Goal: Task Accomplishment & Management: Use online tool/utility

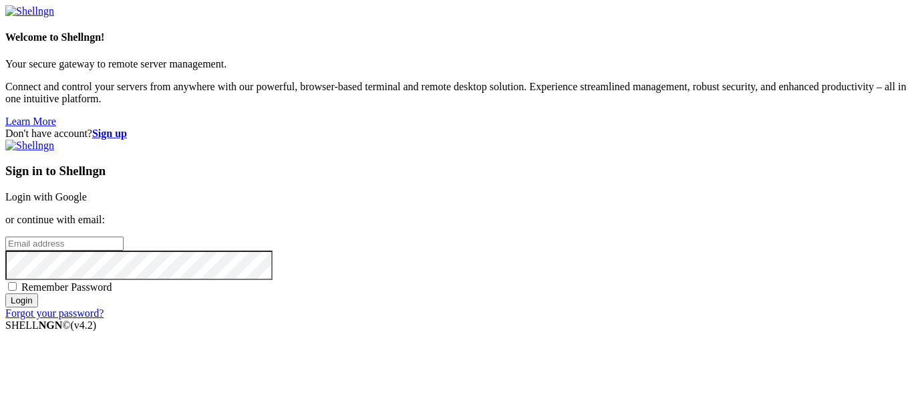
type input "[EMAIL_ADDRESS][DOMAIN_NAME]"
click at [570, 140] on div "Sign in to Shellngn Login with Google or continue with email: [EMAIL_ADDRESS][D…" at bounding box center [457, 230] width 905 height 180
drag, startPoint x: 573, startPoint y: 130, endPoint x: 648, endPoint y: 128, distance: 74.8
click at [87, 191] on link "Login with Google" at bounding box center [45, 196] width 81 height 11
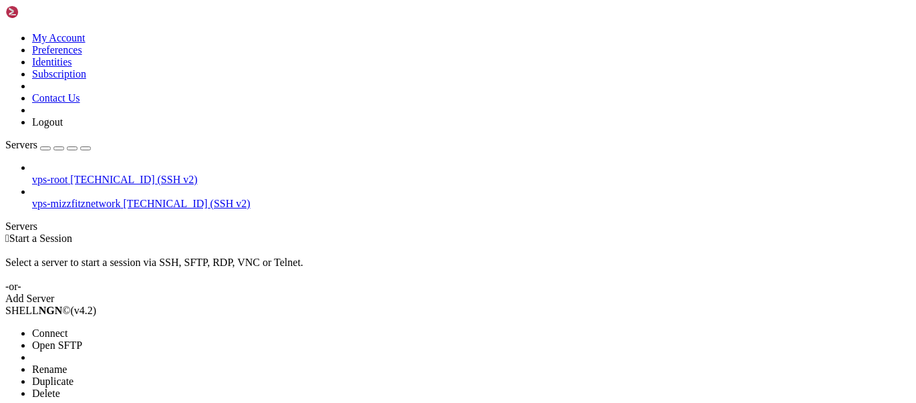
click at [67, 327] on span "Connect" at bounding box center [49, 332] width 35 height 11
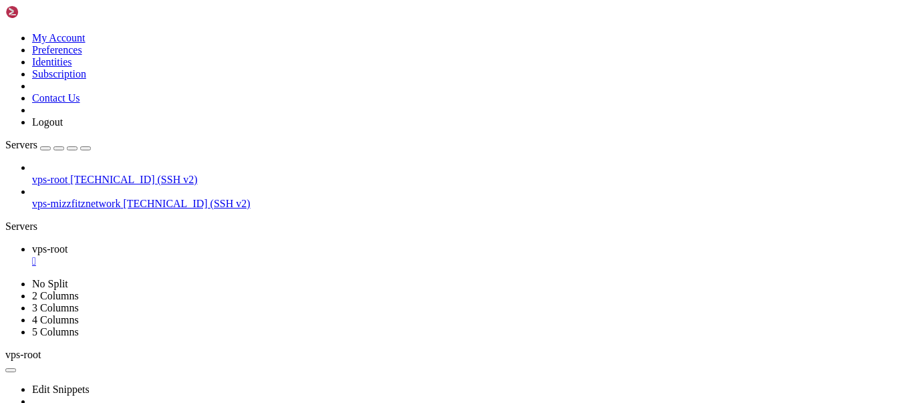
scroll to position [71, 0]
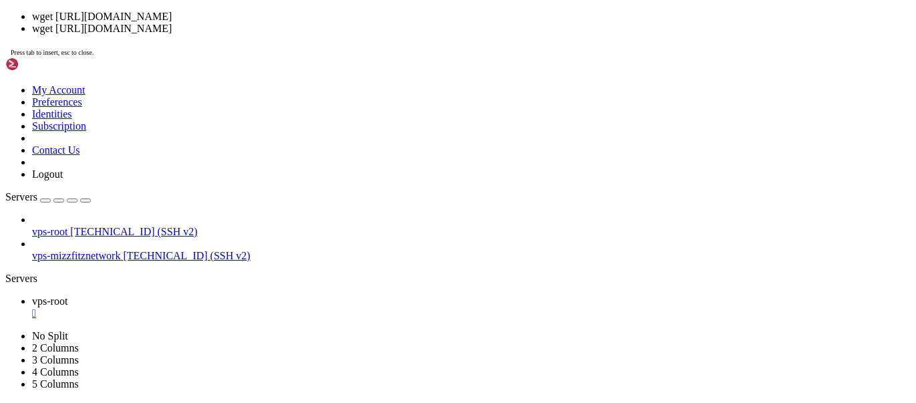
scroll to position [1, 0]
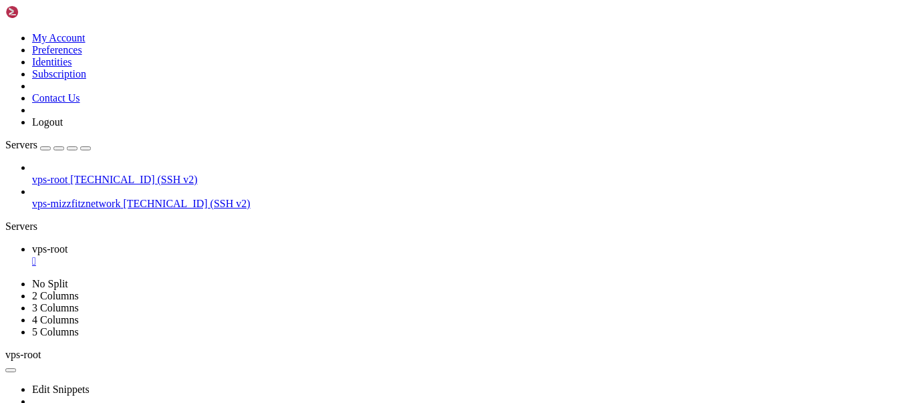
drag, startPoint x: 493, startPoint y: 752, endPoint x: 442, endPoint y: 649, distance: 114.7
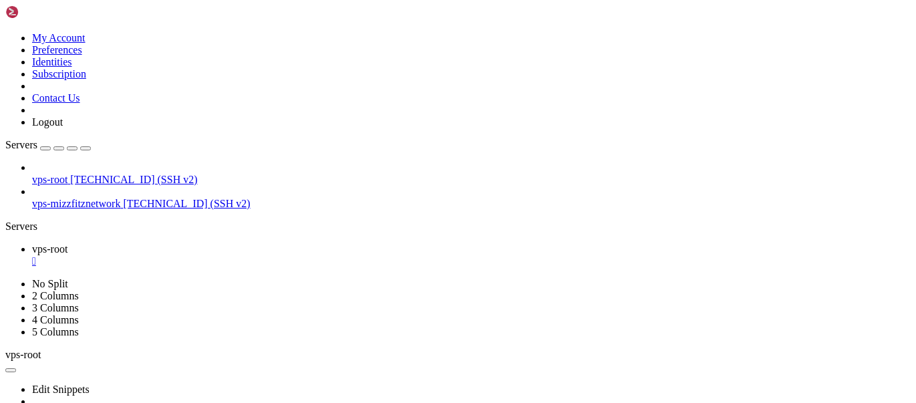
scroll to position [637, 0]
drag, startPoint x: 570, startPoint y: 717, endPoint x: 355, endPoint y: 682, distance: 217.9
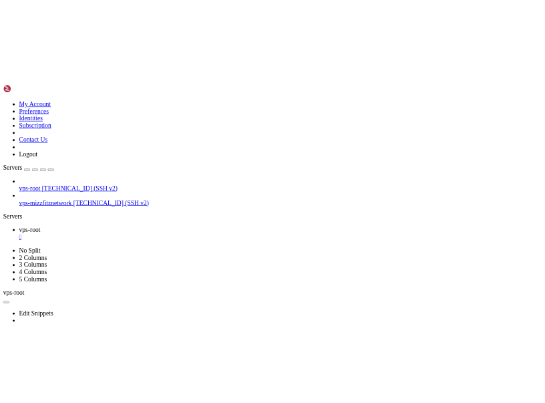
scroll to position [337, 0]
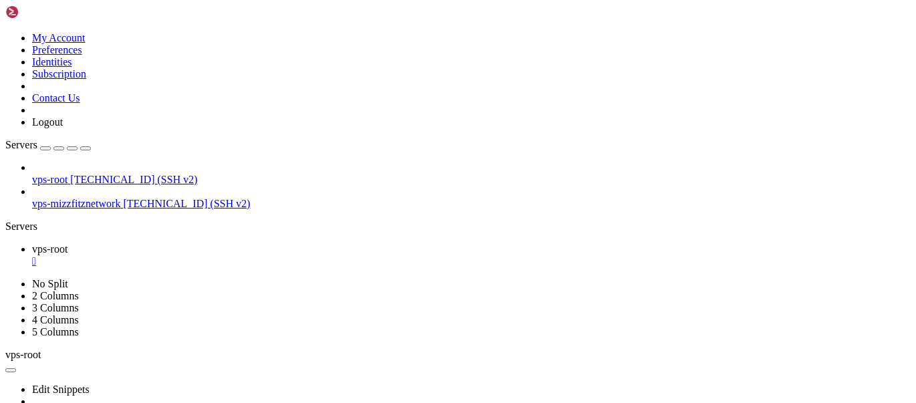
drag, startPoint x: 562, startPoint y: 705, endPoint x: 330, endPoint y: 672, distance: 234.2
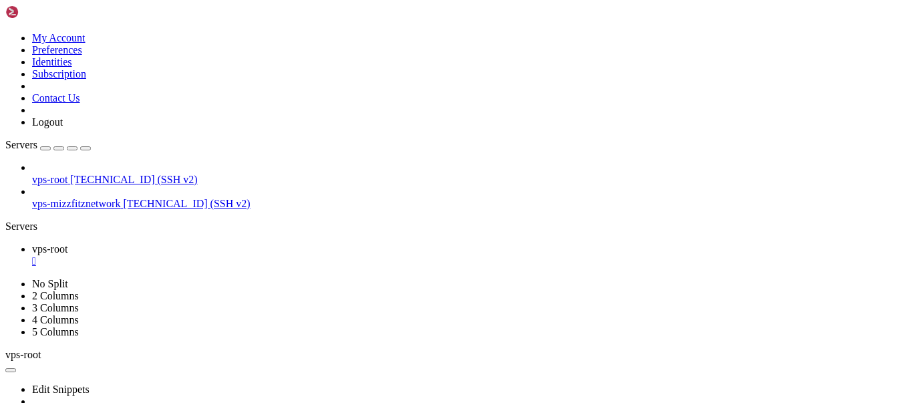
drag, startPoint x: 426, startPoint y: 714, endPoint x: 276, endPoint y: 695, distance: 151.5
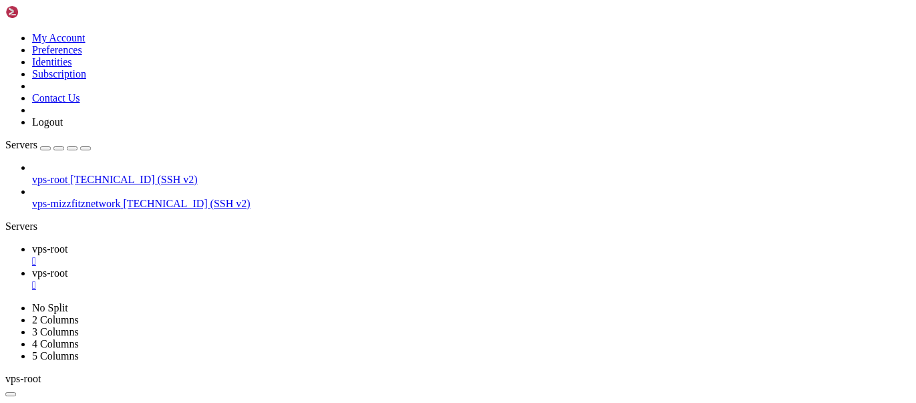
scroll to position [0, 0]
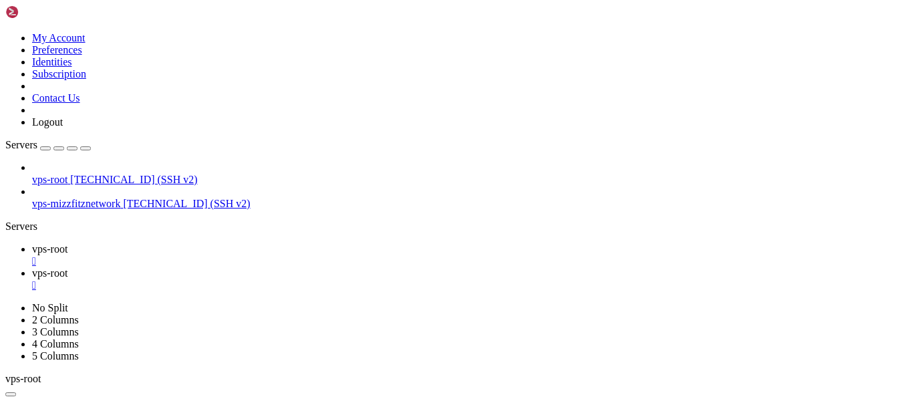
scroll to position [71, 0]
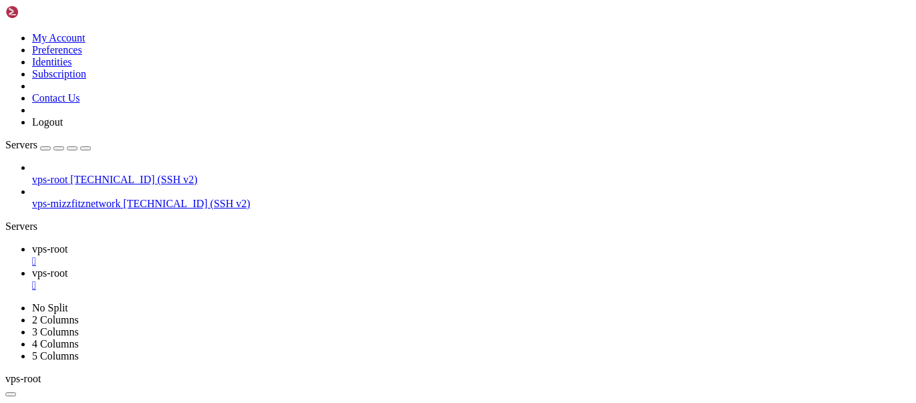
type input "/etc/thelounge"
click at [317, 279] on div "" at bounding box center [471, 285] width 878 height 12
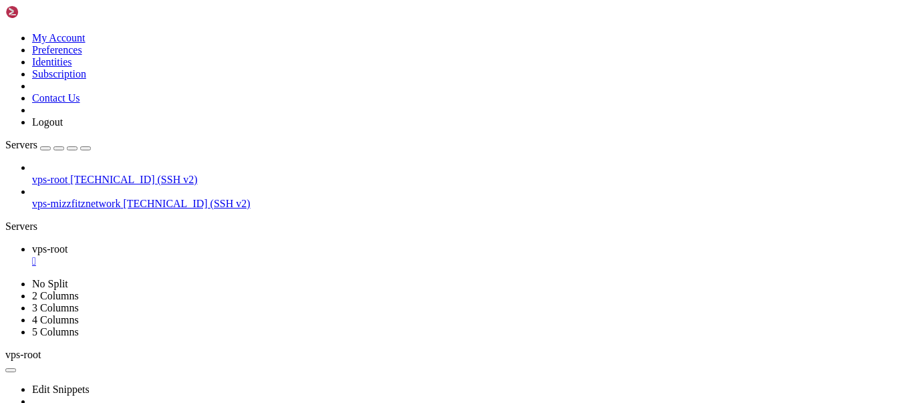
drag, startPoint x: 363, startPoint y: 705, endPoint x: 275, endPoint y: 661, distance: 98.9
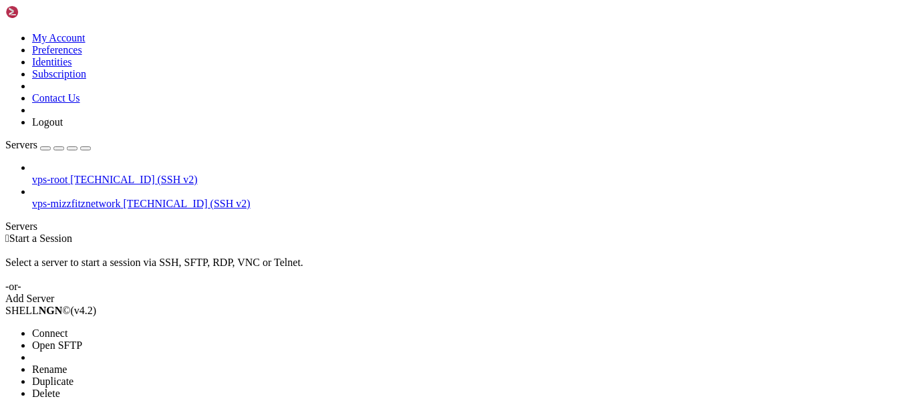
drag, startPoint x: 124, startPoint y: 127, endPoint x: 126, endPoint y: 144, distance: 16.8
click at [126, 327] on ul "Connect Open SFTP New Server New Folder Rename Duplicate Delete Properties" at bounding box center [79, 375] width 148 height 96
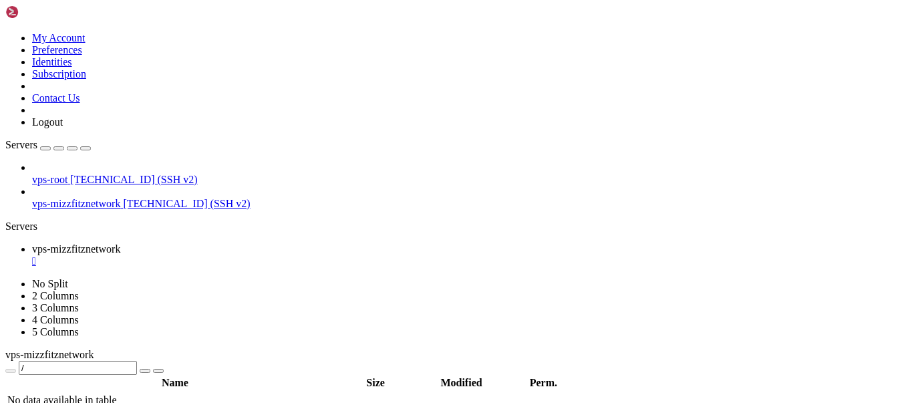
click at [126, 162] on div "vps-root [TECHNICAL_ID] (SSH v2) vps-mizzfitznetwork [TECHNICAL_ID] (SSH v2)" at bounding box center [457, 186] width 905 height 48
type input "/home/mizzfitznetwork"
click at [216, 376] on th "Name" at bounding box center [175, 382] width 337 height 13
click at [287, 243] on link "vps-mizzfitznetwork " at bounding box center [471, 255] width 878 height 24
click at [281, 255] on div "" at bounding box center [471, 261] width 878 height 12
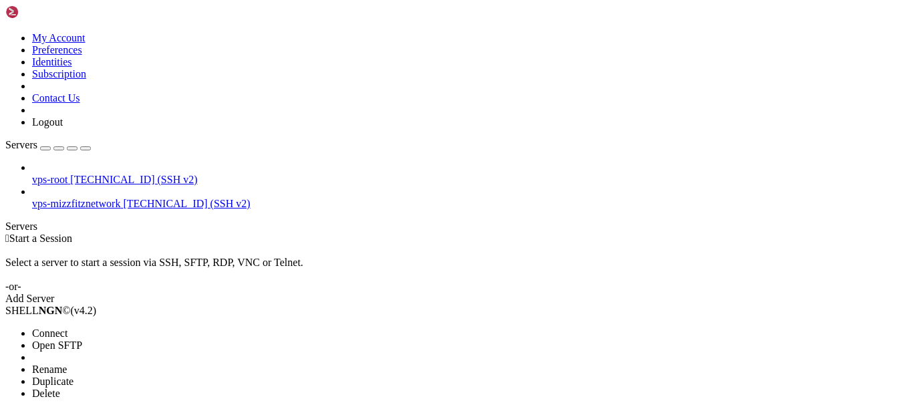
click at [150, 327] on li "Connect" at bounding box center [93, 333] width 122 height 12
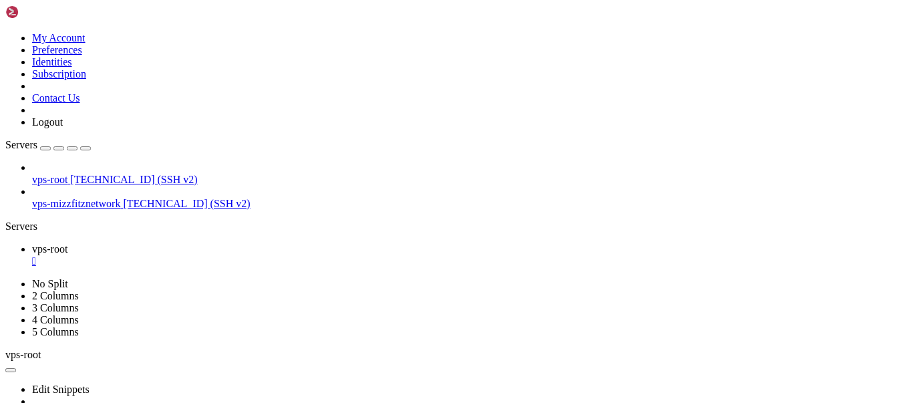
scroll to position [71, 0]
click at [240, 255] on div "" at bounding box center [471, 261] width 878 height 12
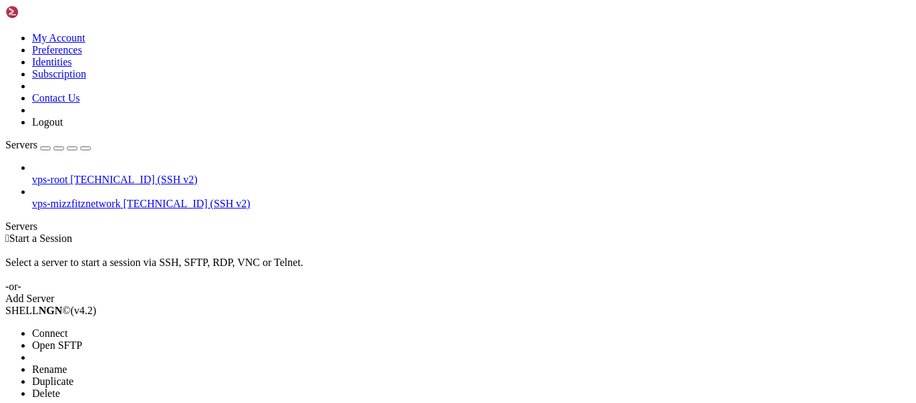
drag, startPoint x: 163, startPoint y: 107, endPoint x: 273, endPoint y: 114, distance: 110.5
click at [82, 339] on span "Open SFTP" at bounding box center [57, 344] width 50 height 11
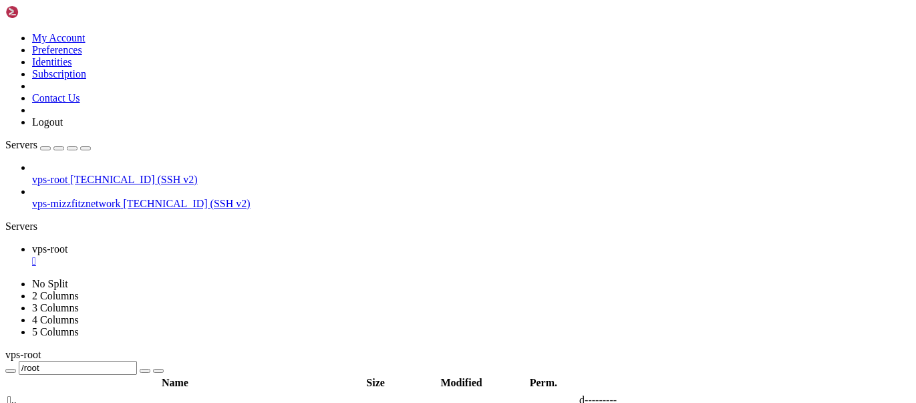
click at [17, 394] on span " .." at bounding box center [11, 399] width 9 height 11
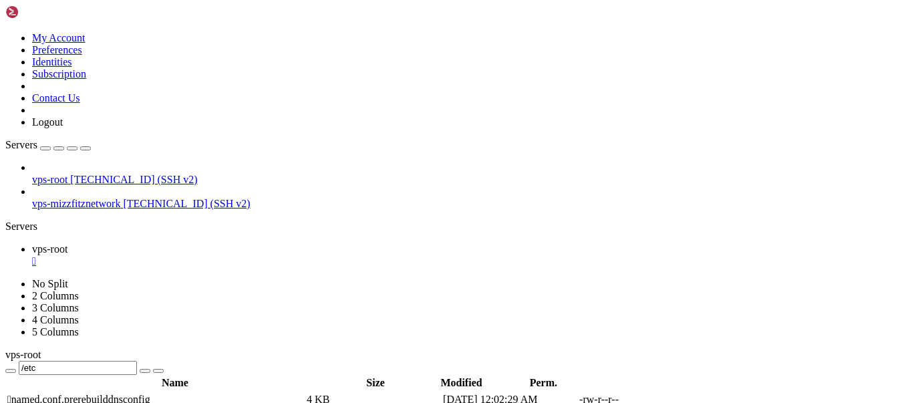
type input "/etc/thelounge"
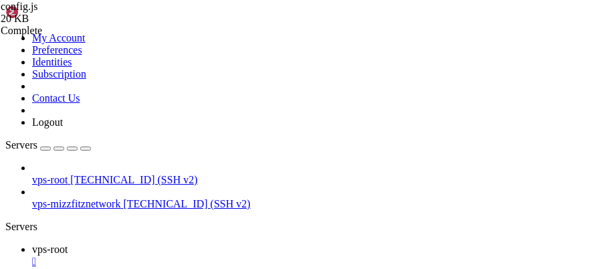
drag, startPoint x: 307, startPoint y: 128, endPoint x: 267, endPoint y: 128, distance: 40.1
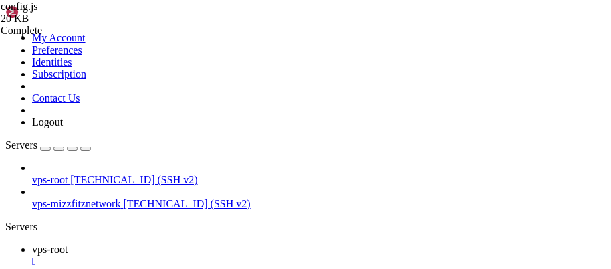
drag, startPoint x: 323, startPoint y: 136, endPoint x: 291, endPoint y: 134, distance: 32.1
paste textarea "[DOMAIN_NAME]"
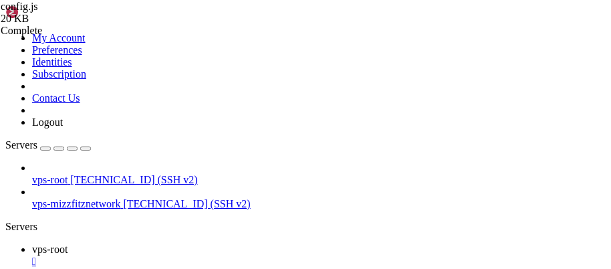
scroll to position [0, 5]
drag, startPoint x: 305, startPoint y: 198, endPoint x: 270, endPoint y: 195, distance: 35.6
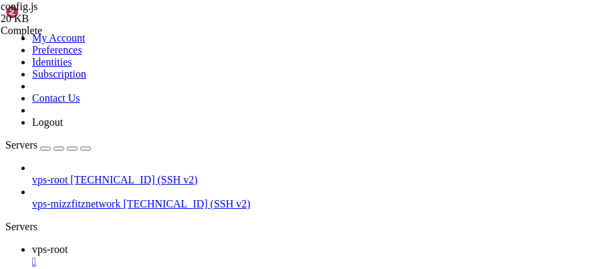
scroll to position [0, 5]
paste textarea "#MizzFitzNetWork"
drag, startPoint x: 293, startPoint y: 157, endPoint x: 274, endPoint y: 157, distance: 18.7
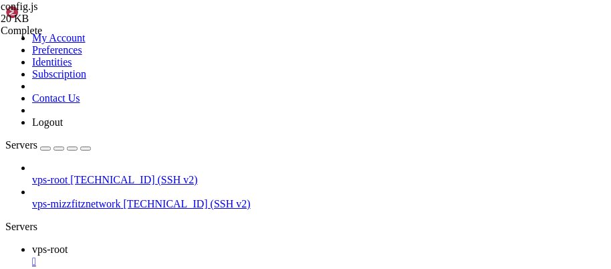
scroll to position [2287, 0]
type textarea "lockNetwork: true,"
click at [230, 243] on link "vps-root " at bounding box center [318, 255] width 573 height 24
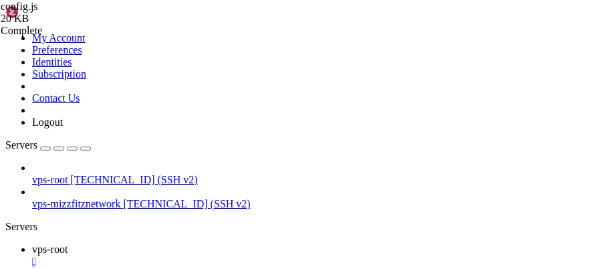
click at [237, 255] on div "" at bounding box center [318, 261] width 573 height 12
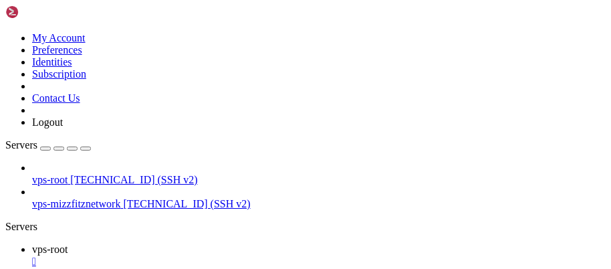
scroll to position [277, 0]
